Goal: Information Seeking & Learning: Learn about a topic

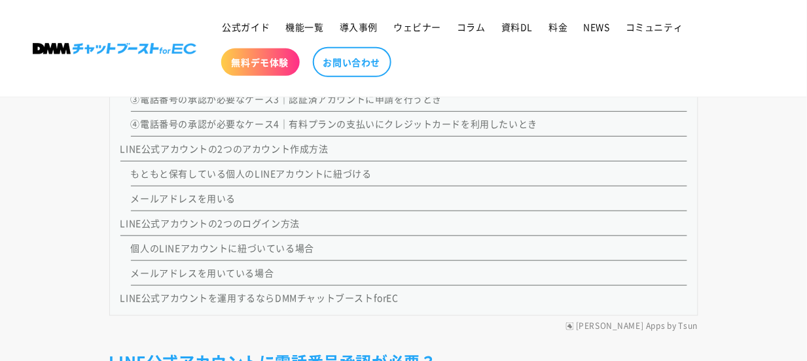
scroll to position [1228, 0]
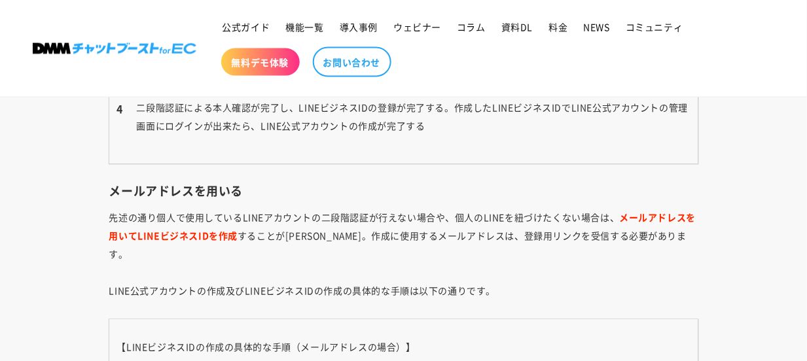
scroll to position [4781, 0]
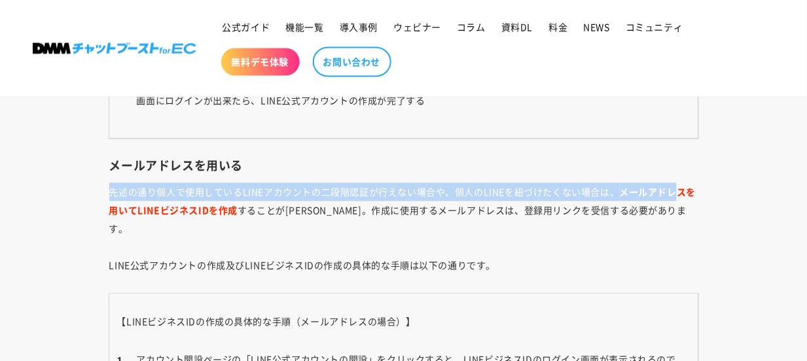
drag, startPoint x: 107, startPoint y: 196, endPoint x: 684, endPoint y: 194, distance: 577.5
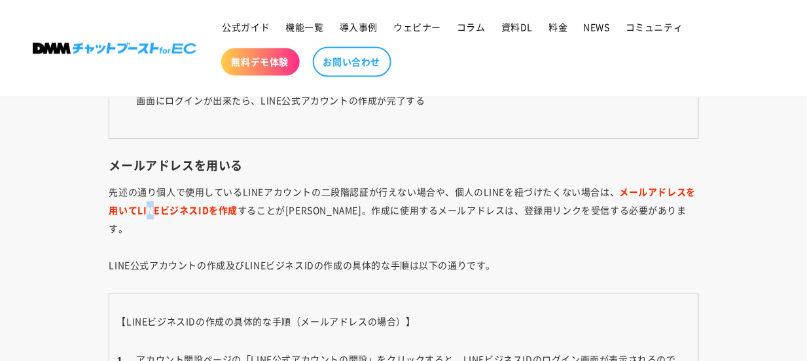
click at [151, 208] on strong "メールアドレスを用いてLINEビジネスIDを作成" at bounding box center [402, 201] width 587 height 31
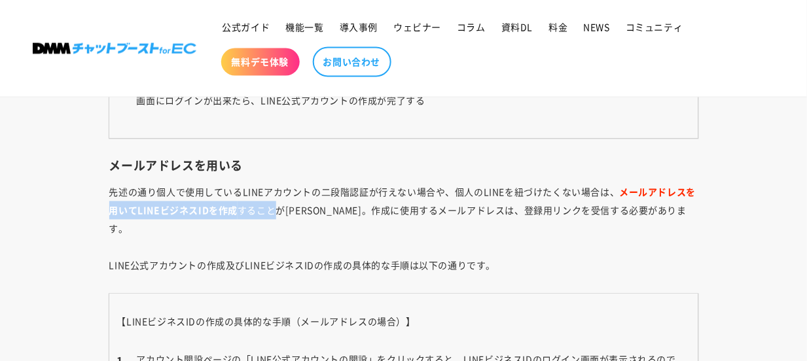
drag, startPoint x: 102, startPoint y: 211, endPoint x: 282, endPoint y: 217, distance: 180.2
click at [282, 217] on p "先述の通り個人で使用しているLINEアカウントの二段階認証が行えない場合や、個人のLINEを紐づけたくない場合は、 メールアドレスを用いてLINEビジネスID…" at bounding box center [403, 229] width 589 height 92
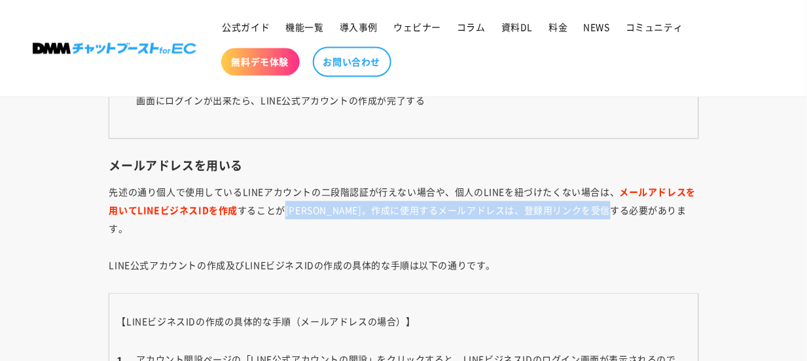
drag, startPoint x: 282, startPoint y: 217, endPoint x: 311, endPoint y: 223, distance: 29.4
click at [652, 221] on p "先述の通り個人で使用しているLINEアカウントの二段階認証が行えない場合や、個人のLINEを紐づけたくない場合は、 メールアドレスを用いてLINEビジネスID…" at bounding box center [403, 229] width 589 height 92
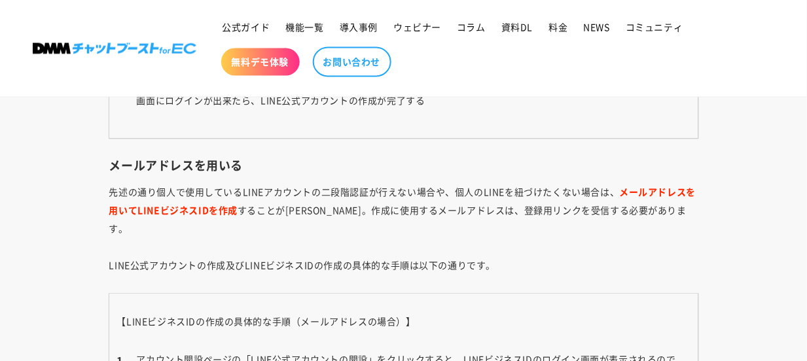
click at [213, 257] on p "先述の通り個人で使用しているLINEアカウントの二段階認証が行えない場合や、個人のLINEを紐づけたくない場合は、 メールアドレスを用いてLINEビジネスID…" at bounding box center [403, 229] width 589 height 92
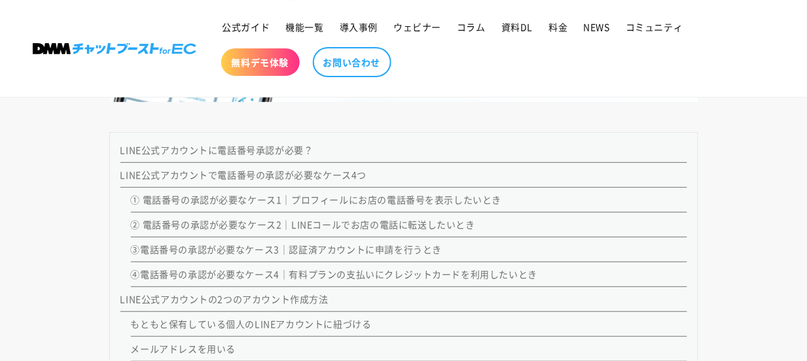
scroll to position [1050, 0]
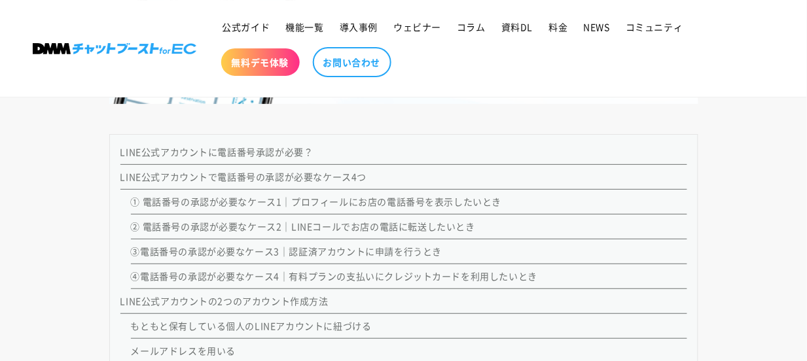
click at [356, 253] on link "③電話番号の承認が必要なケース3｜認証済アカウントに申請を行うとき" at bounding box center [287, 251] width 312 height 13
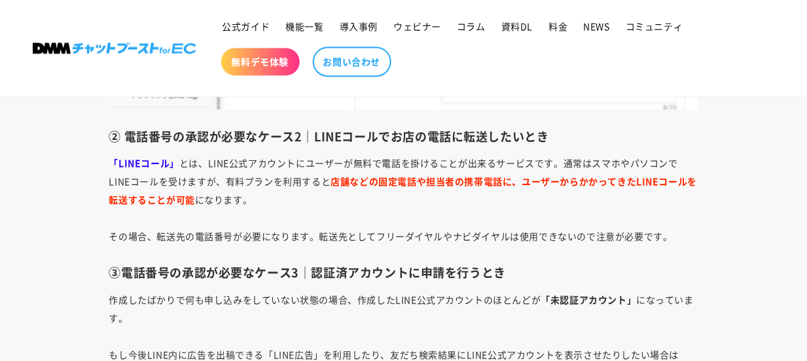
scroll to position [2619, 0]
